Goal: Information Seeking & Learning: Check status

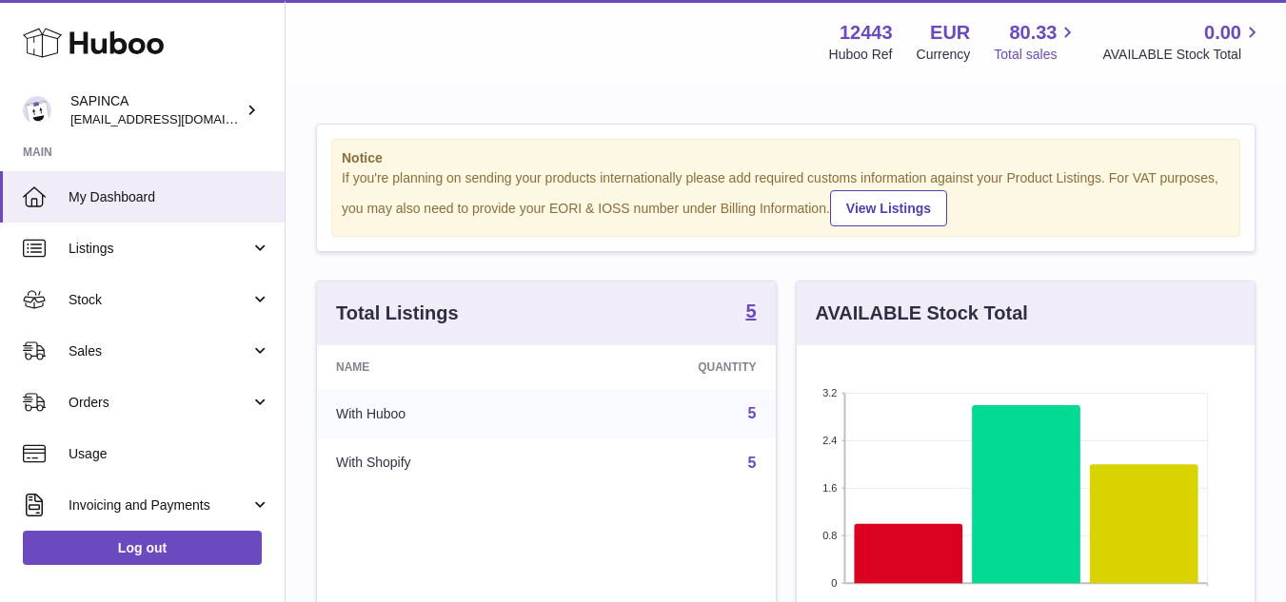
scroll to position [297, 465]
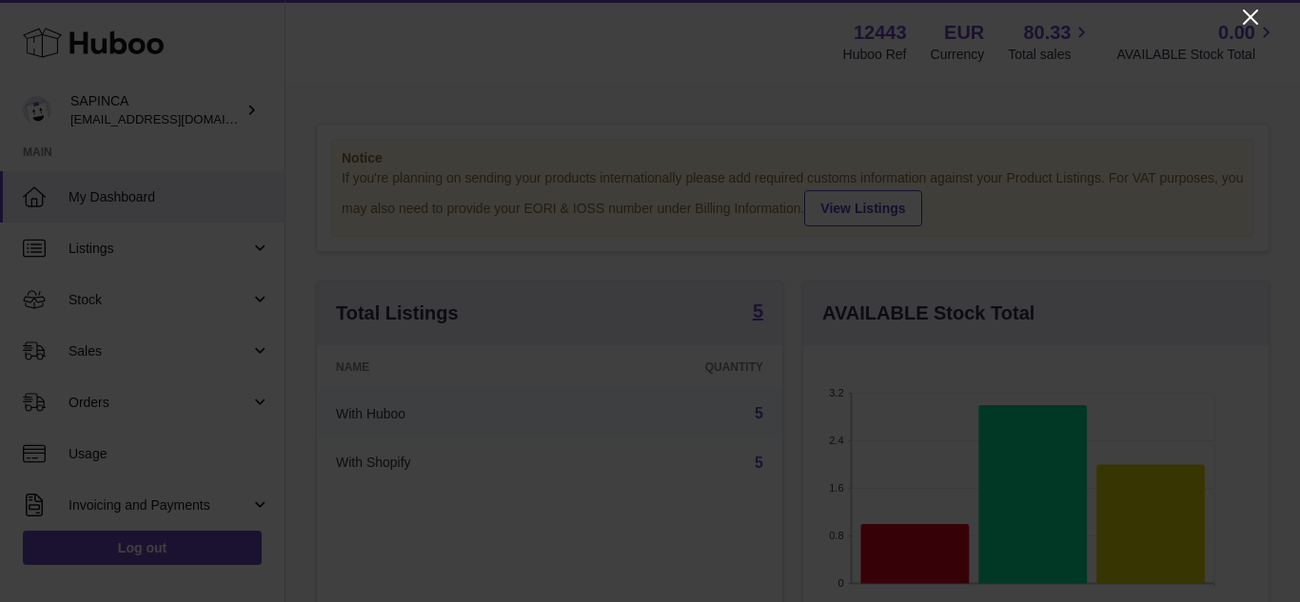
click at [1257, 15] on icon "Close" at bounding box center [1250, 17] width 23 height 23
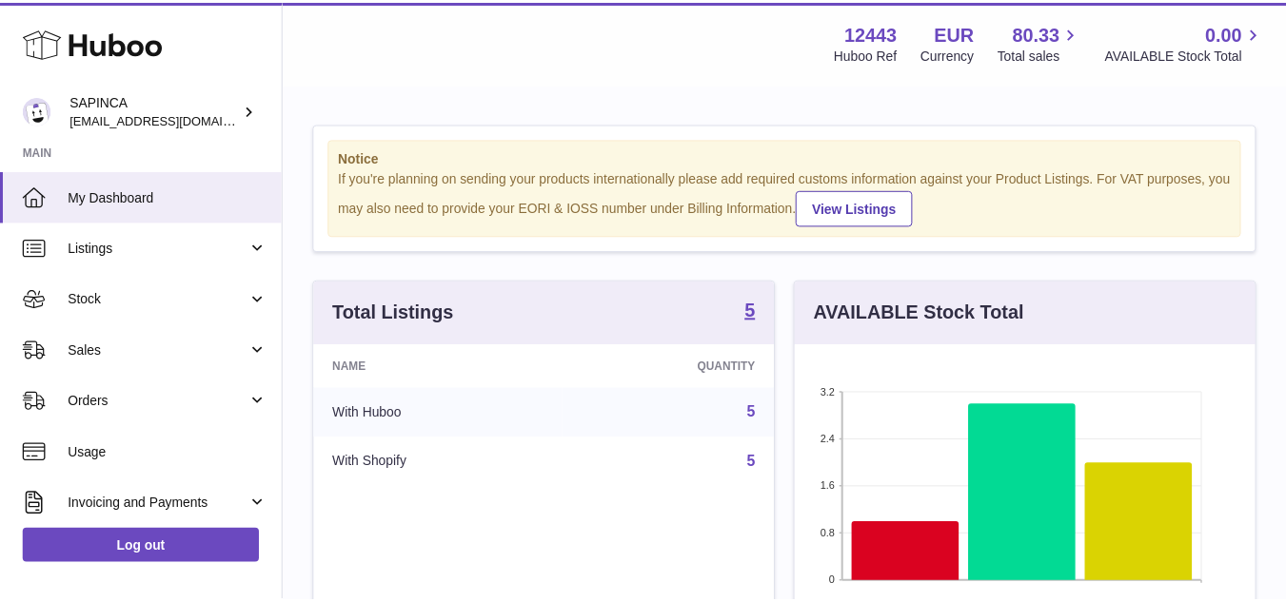
scroll to position [951301, 951139]
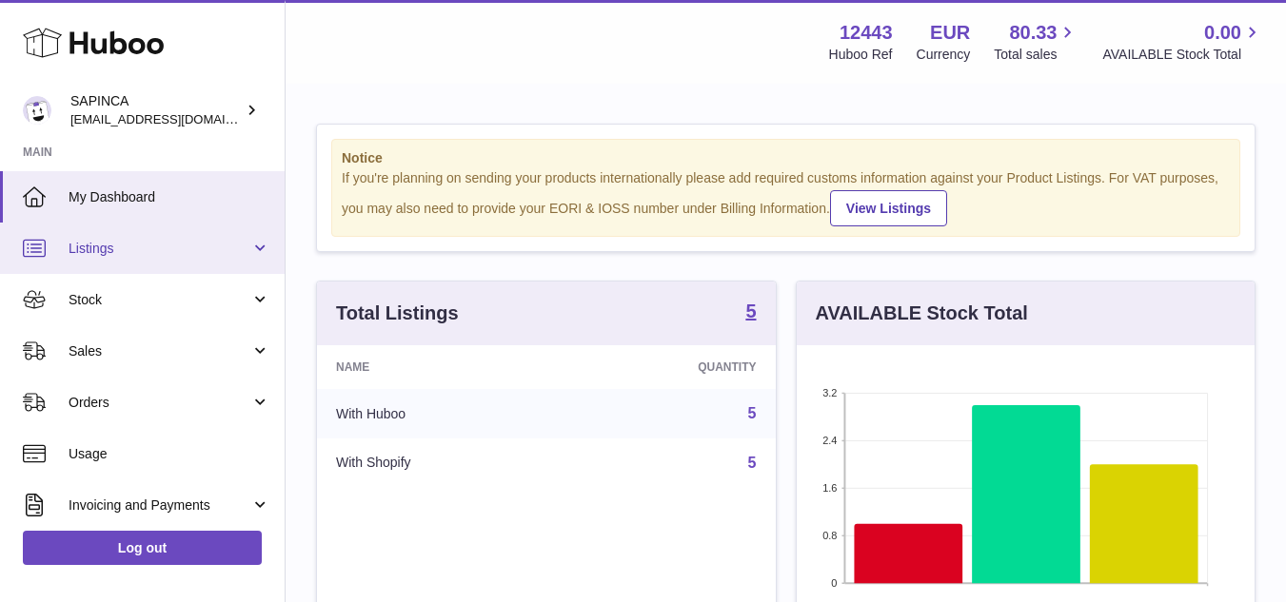
click at [78, 247] on span "Listings" at bounding box center [160, 249] width 182 height 18
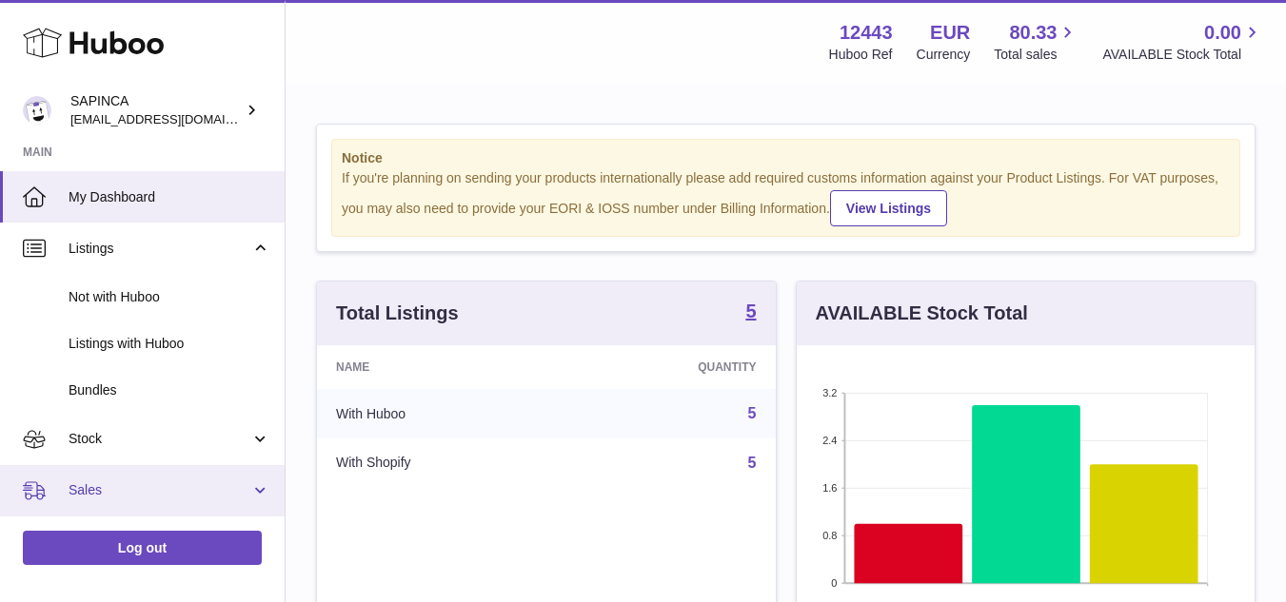
click at [144, 497] on span "Sales" at bounding box center [160, 491] width 182 height 18
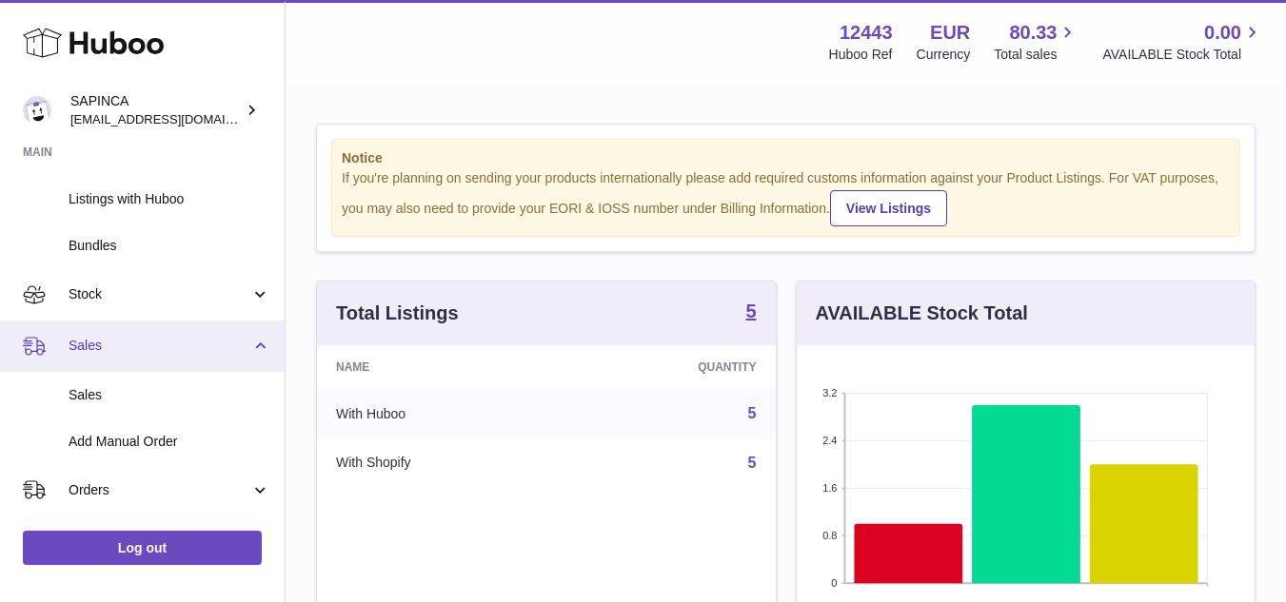
scroll to position [190, 0]
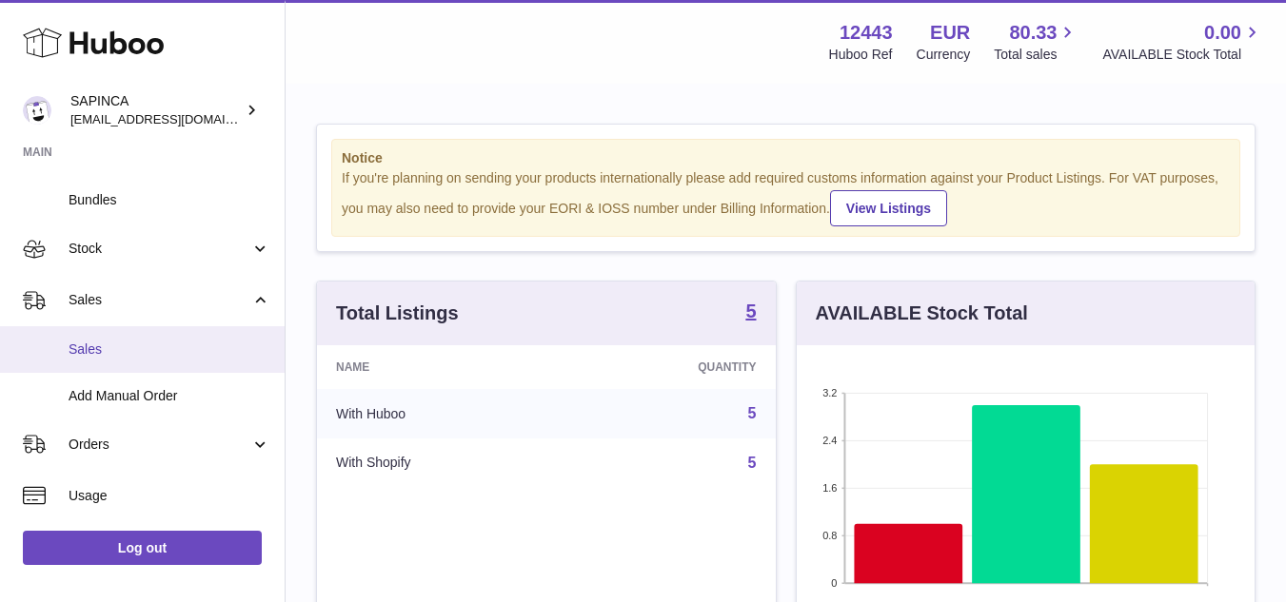
click at [97, 344] on span "Sales" at bounding box center [170, 350] width 202 height 18
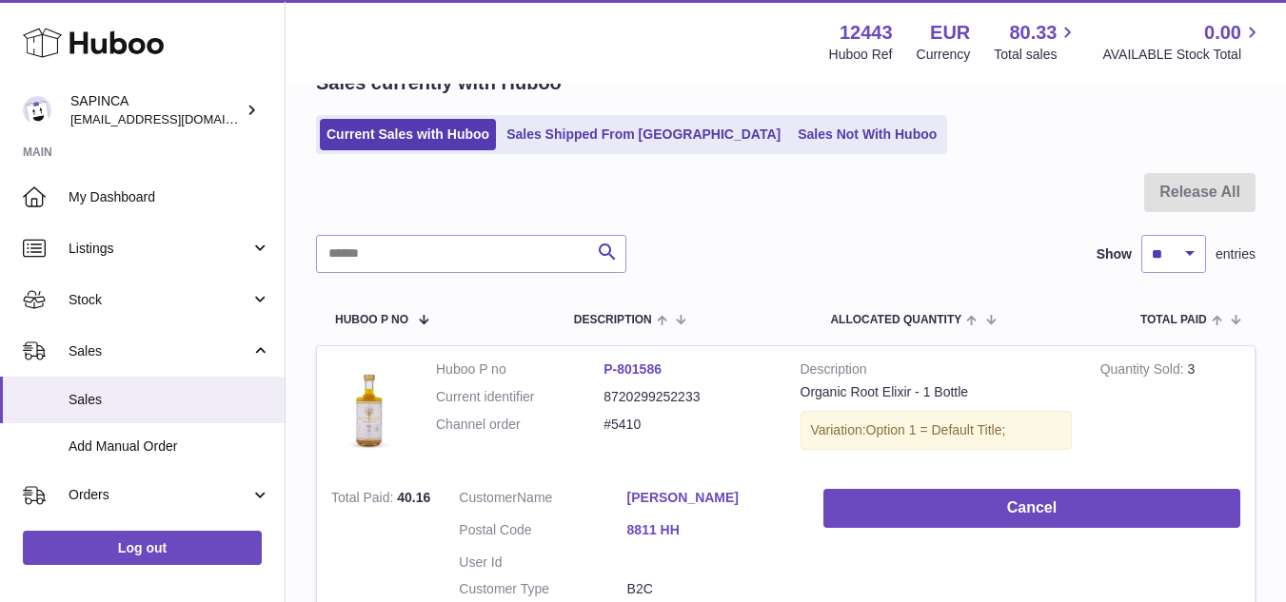
scroll to position [95, 0]
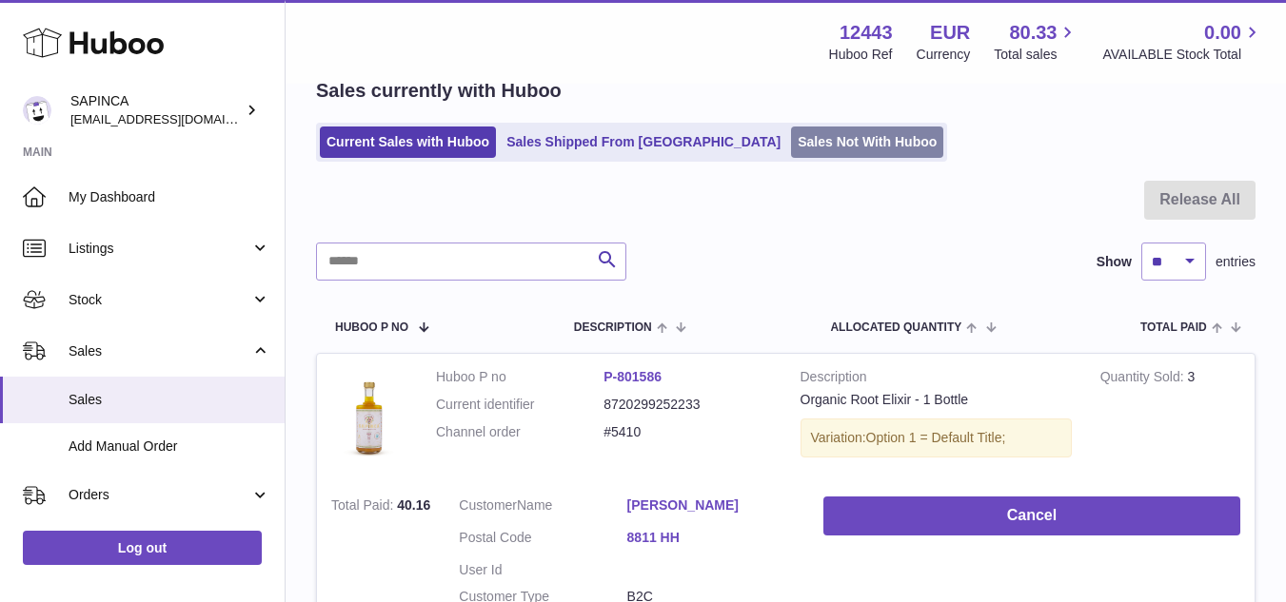
click at [791, 144] on link "Sales Not With Huboo" at bounding box center [867, 142] width 152 height 31
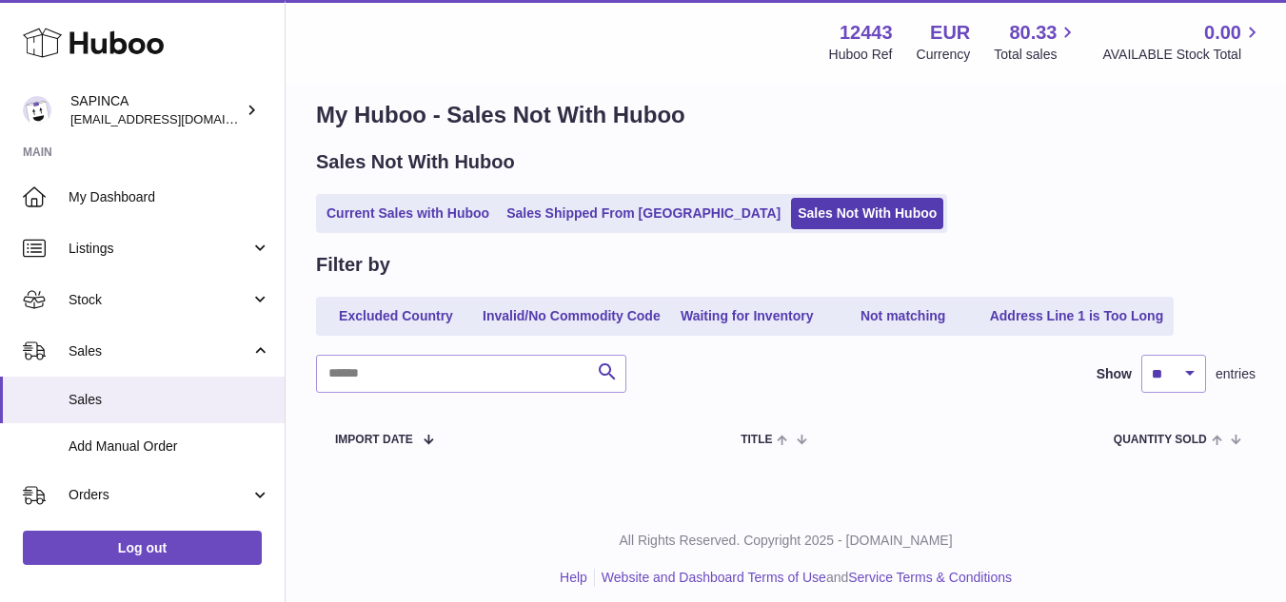
scroll to position [37, 0]
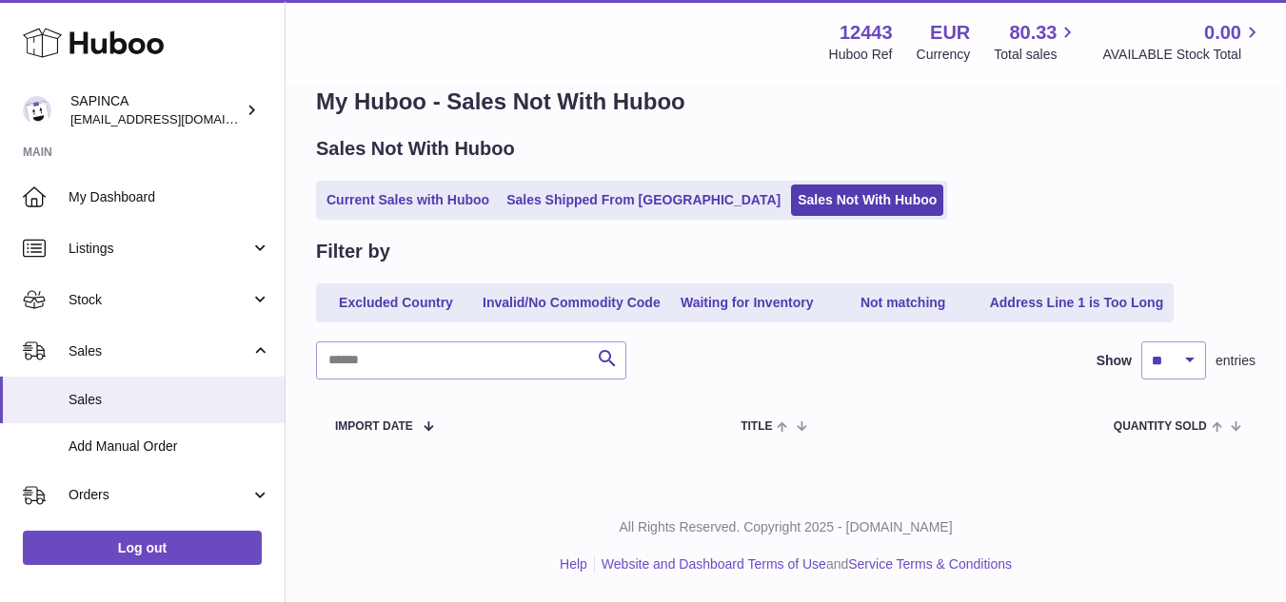
click at [571, 176] on div "Sales Not With Huboo Current Sales with Huboo Sales Shipped From Huboo Sales No…" at bounding box center [785, 178] width 939 height 84
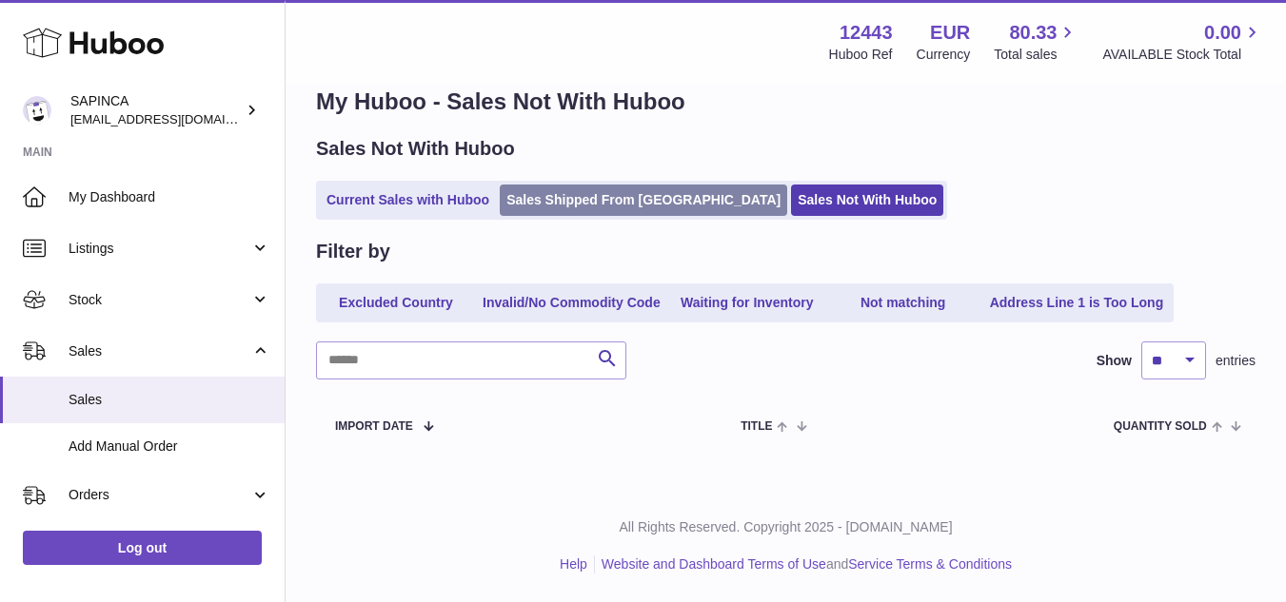
click at [603, 204] on link "Sales Shipped From [GEOGRAPHIC_DATA]" at bounding box center [643, 200] width 287 height 31
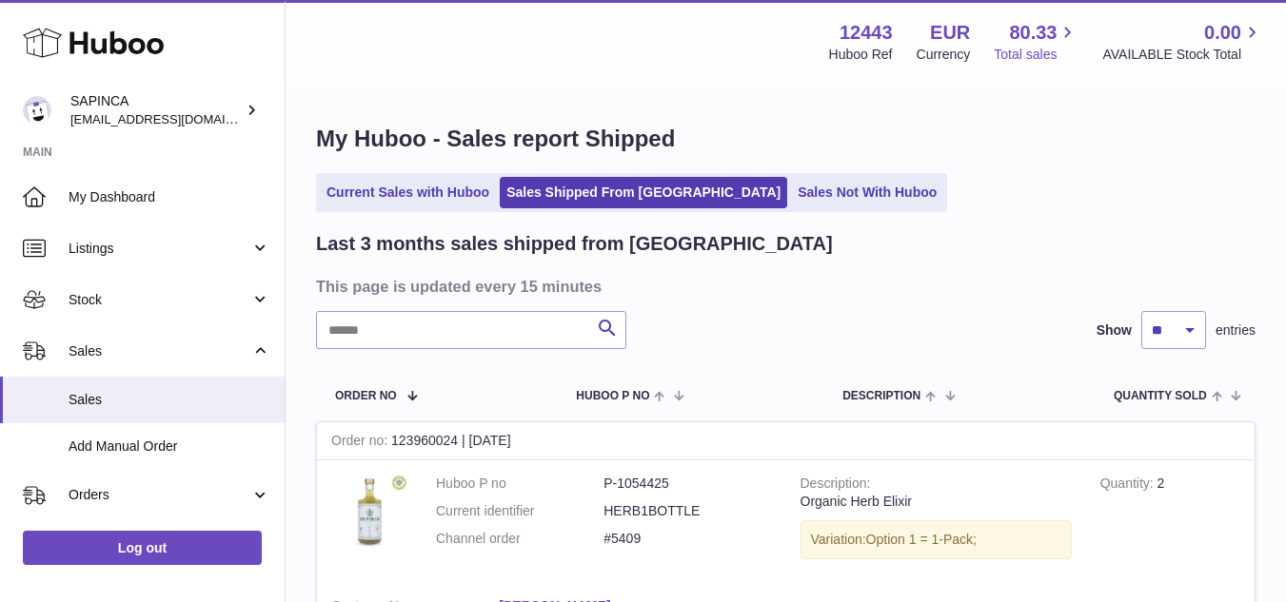
click at [1021, 37] on span "80.33" at bounding box center [1033, 33] width 48 height 26
